Goal: Task Accomplishment & Management: Manage account settings

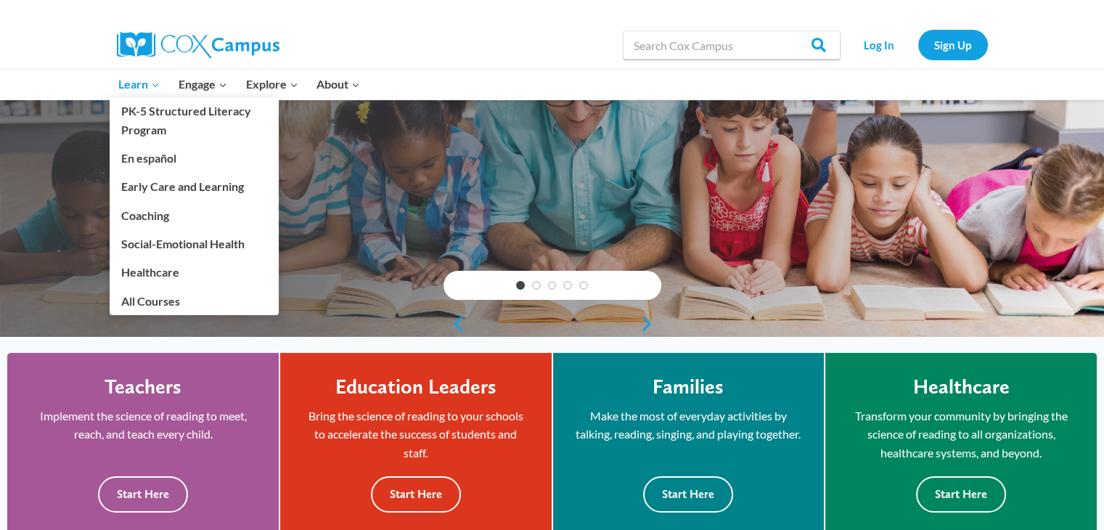
scroll to position [180, 0]
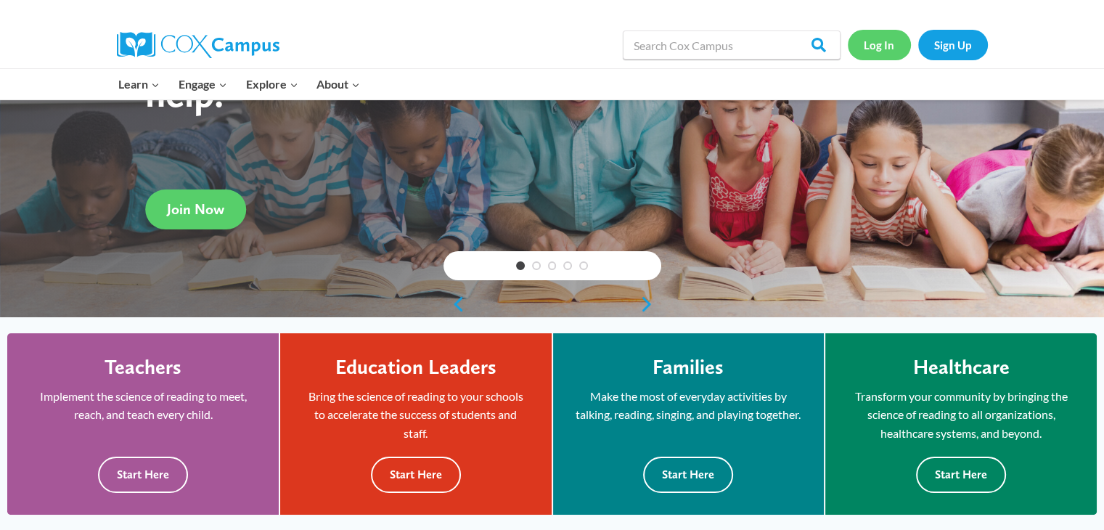
click at [882, 46] on link "Log In" at bounding box center [879, 45] width 63 height 30
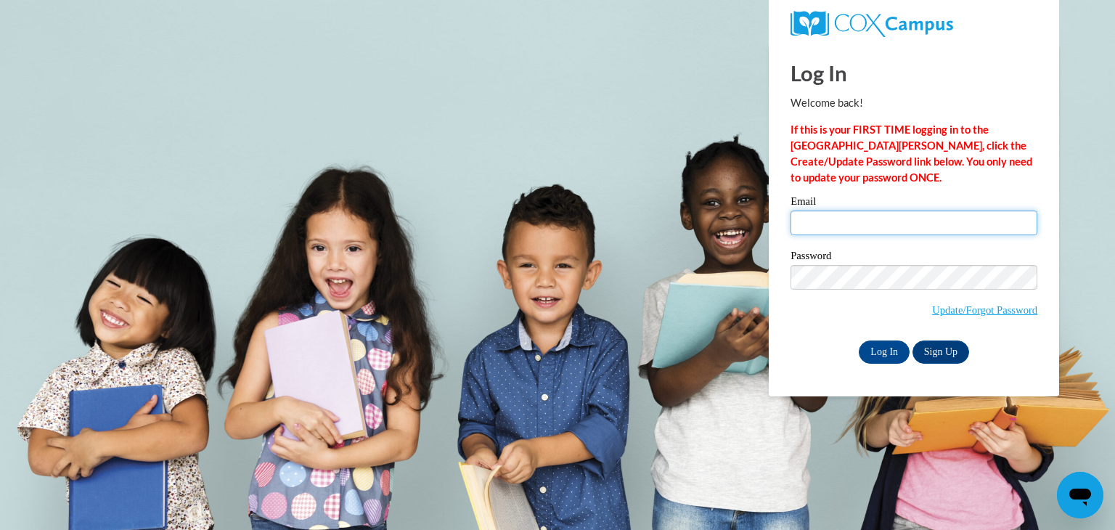
click at [907, 228] on input "Email" at bounding box center [914, 223] width 247 height 25
type input "[EMAIL_ADDRESS][DOMAIN_NAME]"
click at [882, 356] on input "Log In" at bounding box center [884, 352] width 51 height 23
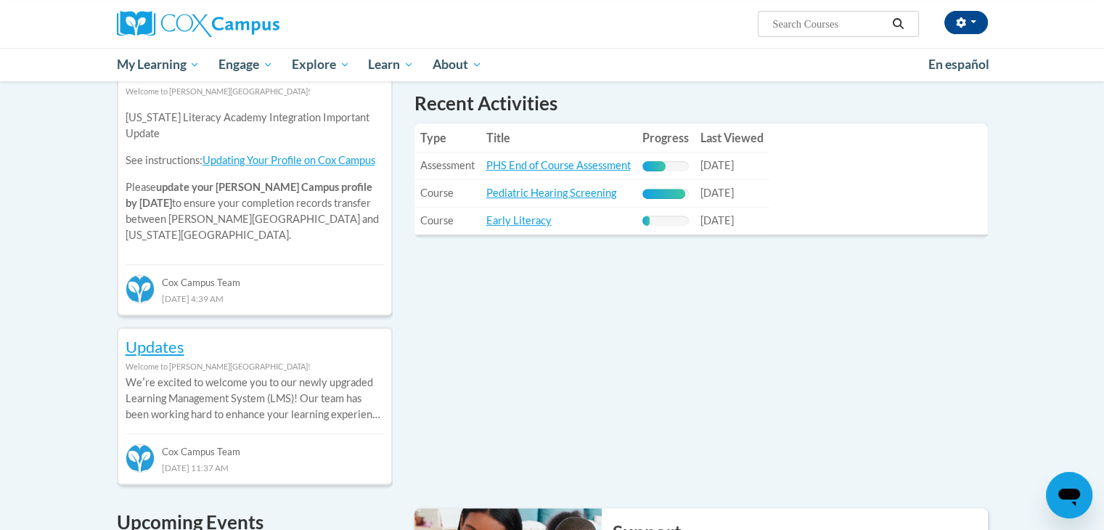
scroll to position [514, 0]
